Goal: Check status: Check status

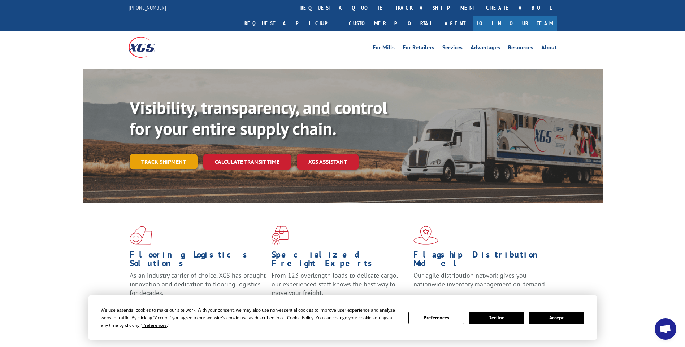
click at [169, 154] on link "Track shipment" at bounding box center [164, 161] width 68 height 15
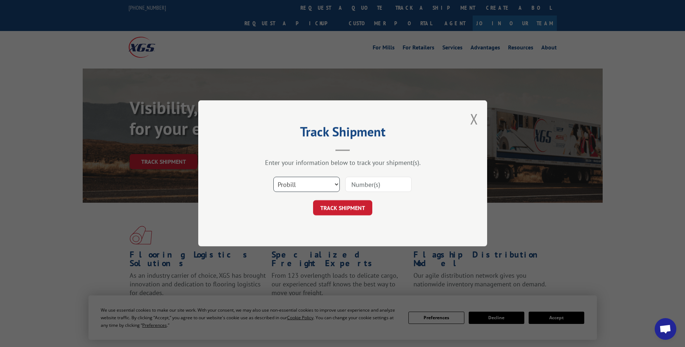
click at [336, 183] on select "Select category... Probill BOL PO" at bounding box center [306, 184] width 66 height 15
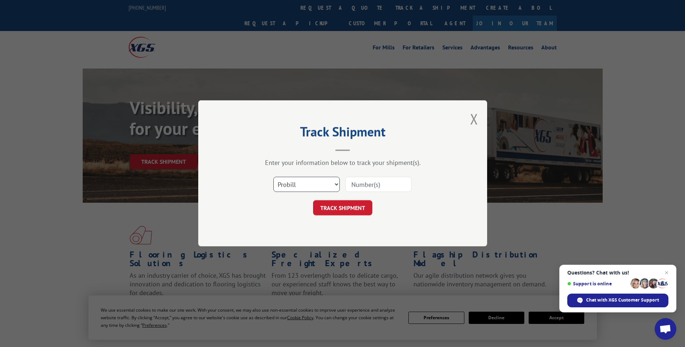
select select "bol"
click at [273, 177] on select "Select category... Probill BOL PO" at bounding box center [306, 184] width 66 height 15
click at [360, 186] on input at bounding box center [378, 184] width 66 height 15
type input "2843085"
click at [358, 207] on button "TRACK SHIPMENT" at bounding box center [342, 208] width 59 height 15
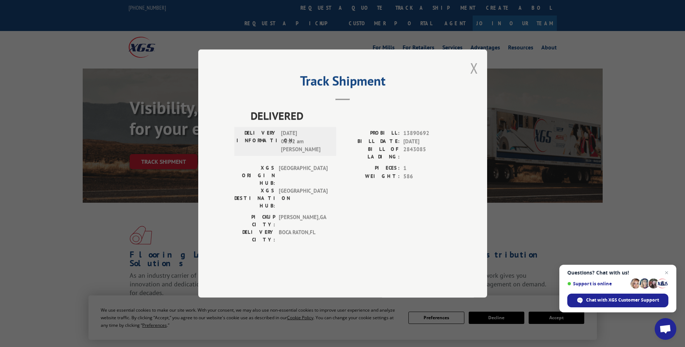
click at [473, 78] on button "Close modal" at bounding box center [474, 67] width 8 height 19
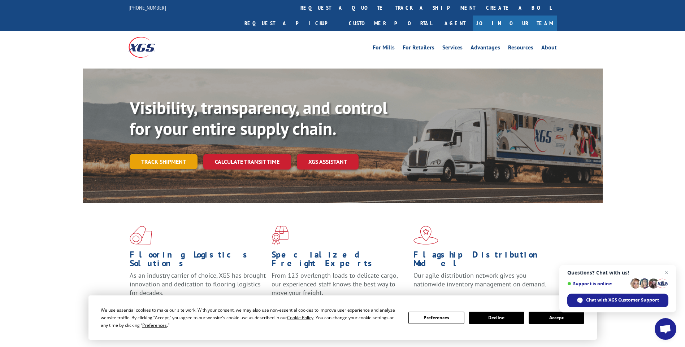
click at [158, 154] on link "Track shipment" at bounding box center [164, 161] width 68 height 15
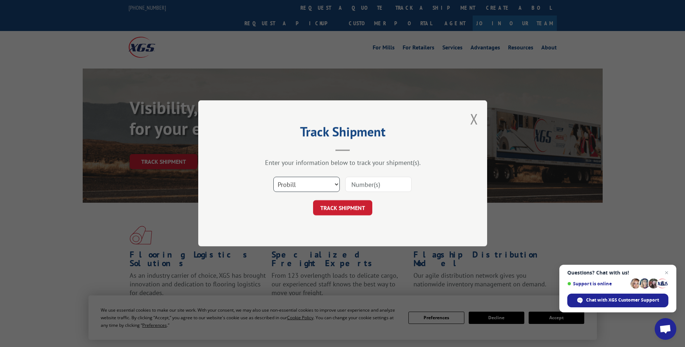
click at [335, 185] on select "Select category... Probill BOL PO" at bounding box center [306, 184] width 66 height 15
select select "bol"
click at [273, 177] on select "Select category... Probill BOL PO" at bounding box center [306, 184] width 66 height 15
click at [356, 181] on input at bounding box center [378, 184] width 66 height 15
click at [374, 177] on input at bounding box center [378, 184] width 66 height 15
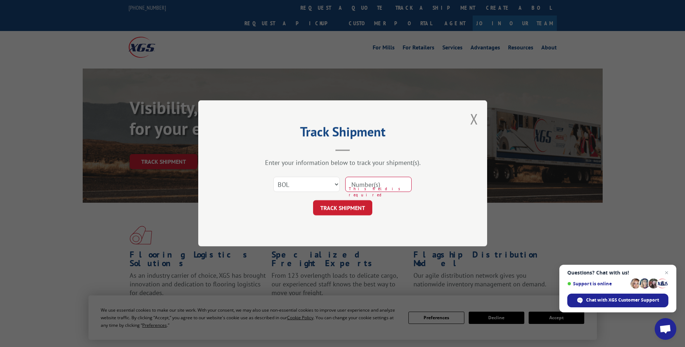
type input "2843085"
click at [354, 208] on button "TRACK SHIPMENT" at bounding box center [342, 208] width 59 height 15
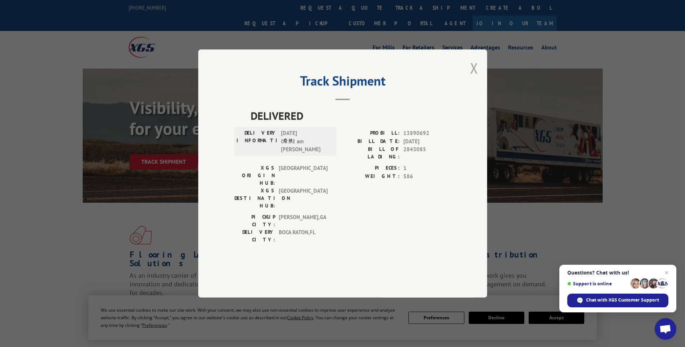
click at [475, 78] on button "Close modal" at bounding box center [474, 67] width 8 height 19
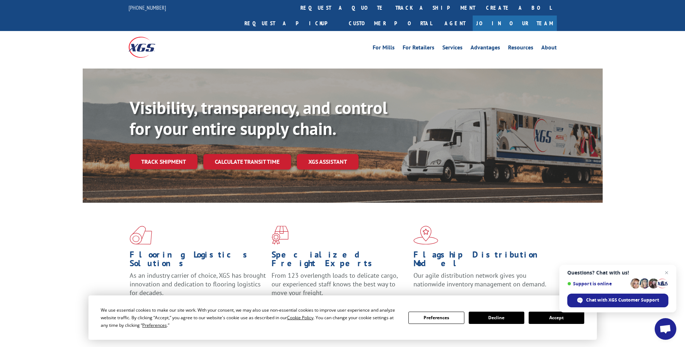
click at [487, 316] on button "Decline" at bounding box center [496, 318] width 56 height 12
